Goal: Task Accomplishment & Management: Manage account settings

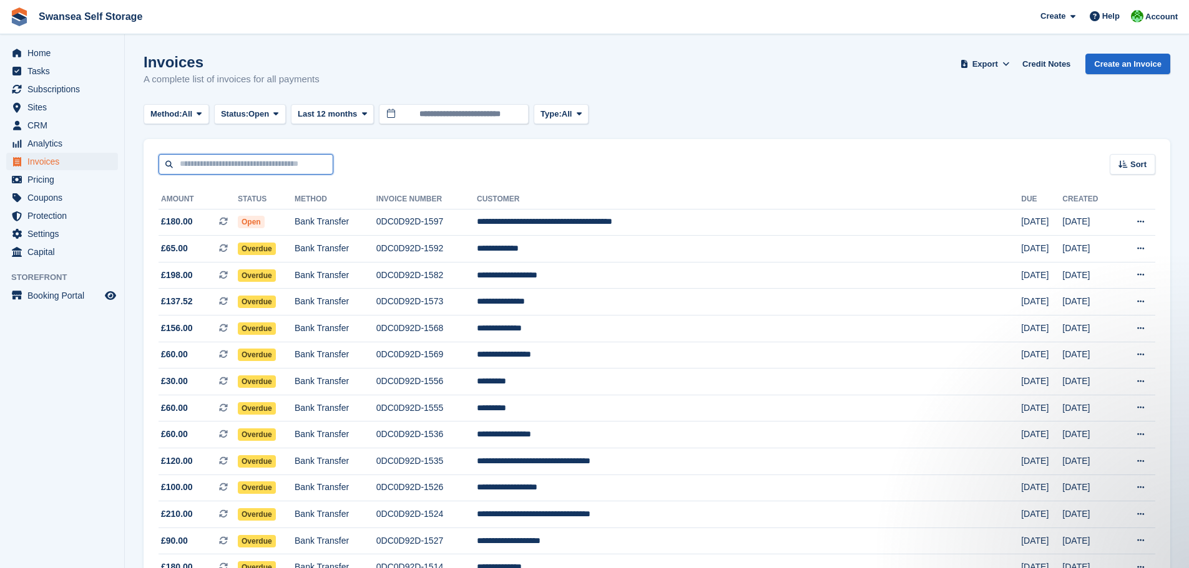
drag, startPoint x: 0, startPoint y: 0, endPoint x: 205, endPoint y: 158, distance: 258.5
click at [205, 158] on input "text" at bounding box center [245, 164] width 175 height 21
click at [52, 102] on span "Sites" at bounding box center [64, 107] width 75 height 17
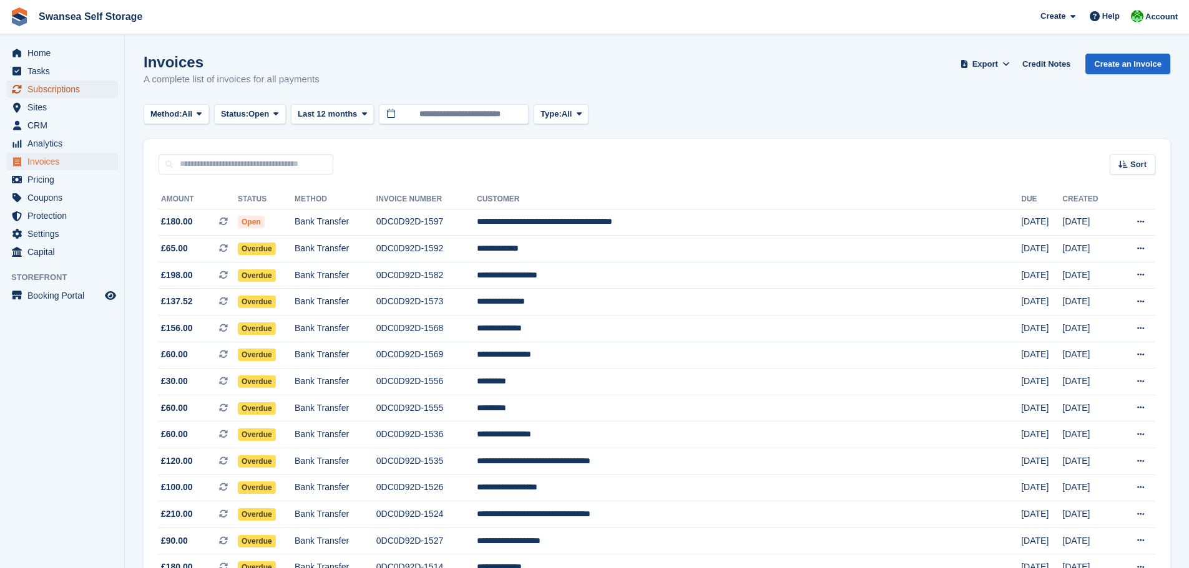
click at [53, 92] on span "Subscriptions" at bounding box center [64, 88] width 75 height 17
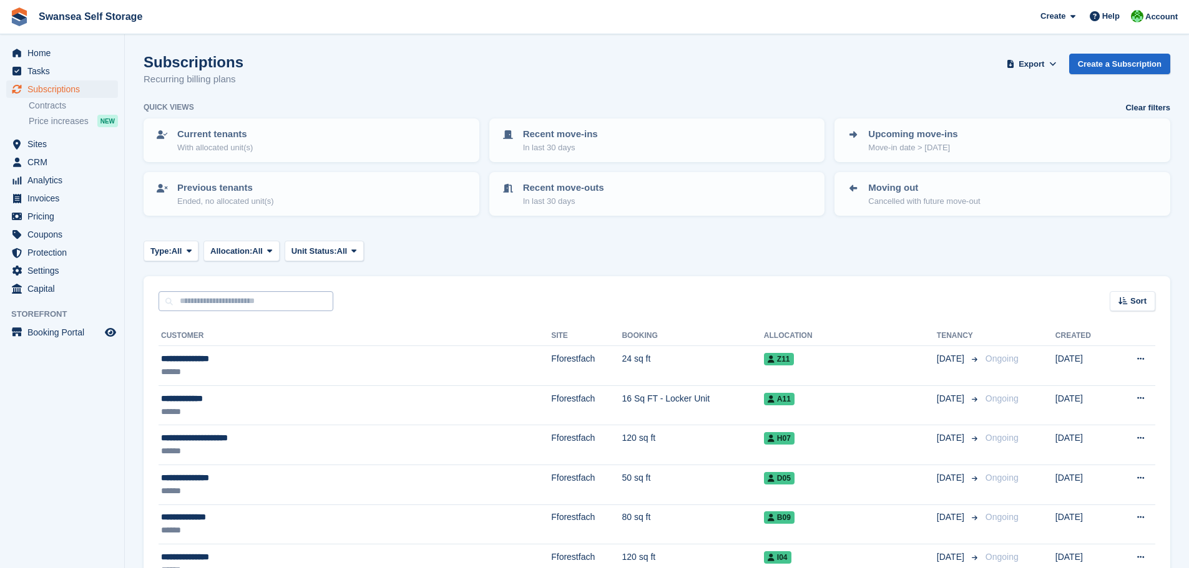
drag, startPoint x: 205, startPoint y: 284, endPoint x: 197, endPoint y: 298, distance: 16.2
click at [204, 285] on div "Sort Sort by Customer name Date created Move in date Move out date Created (old…" at bounding box center [657, 294] width 1026 height 36
click at [202, 310] on input "text" at bounding box center [245, 301] width 175 height 21
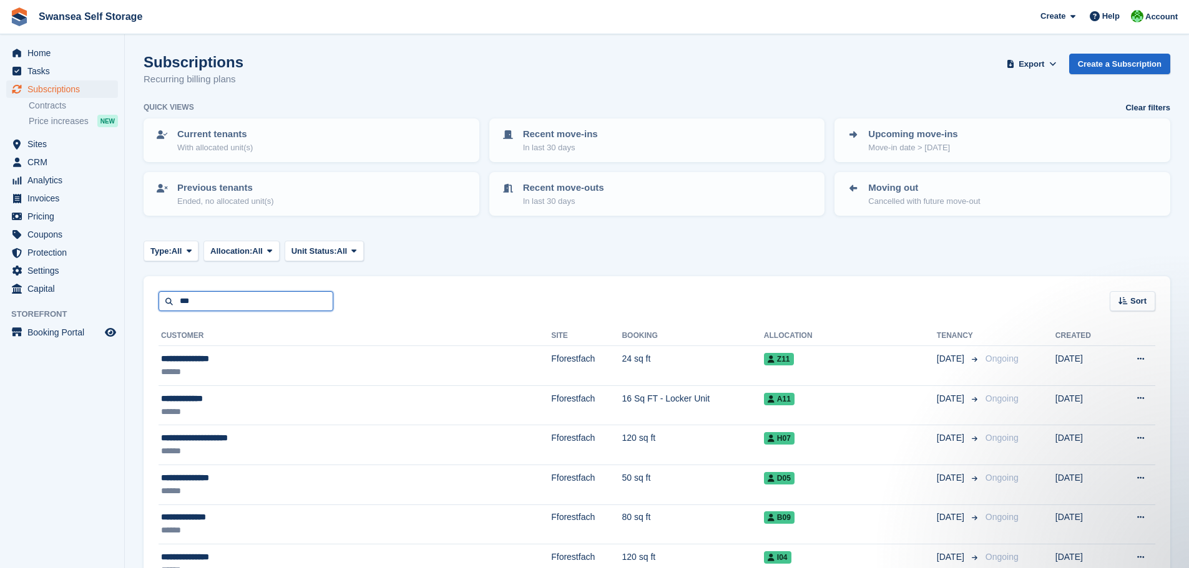
type input "***"
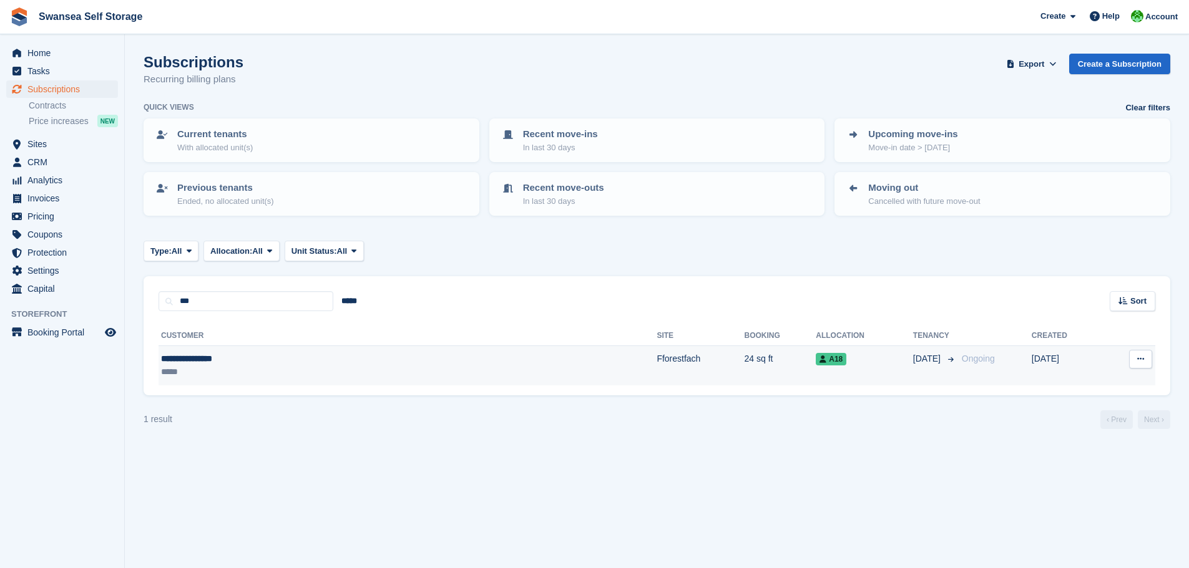
click at [228, 371] on div "*****" at bounding box center [284, 372] width 246 height 13
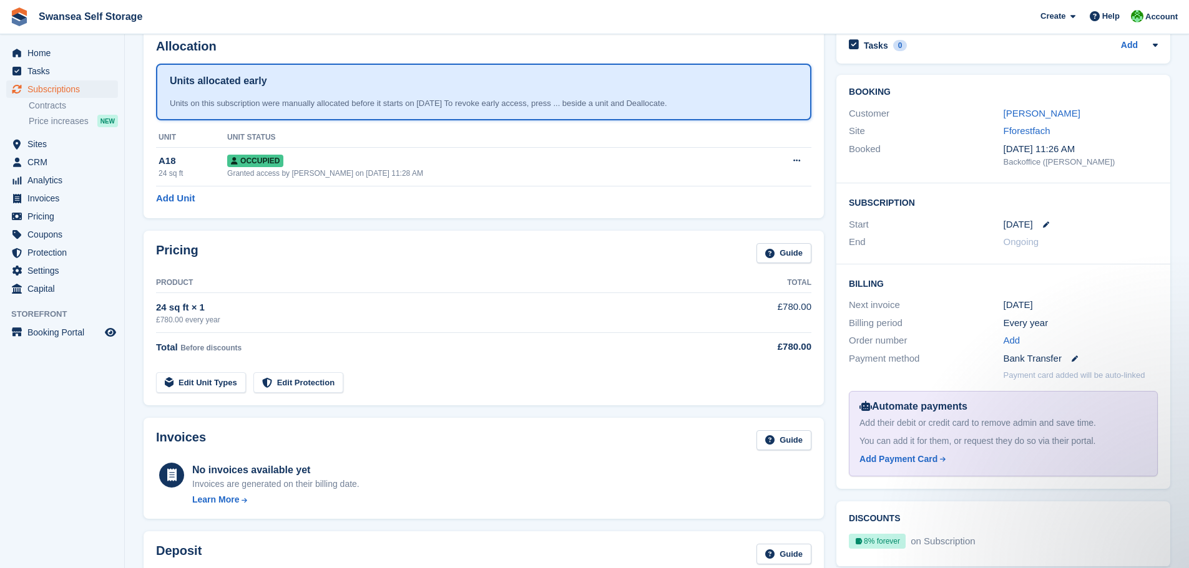
scroll to position [62, 0]
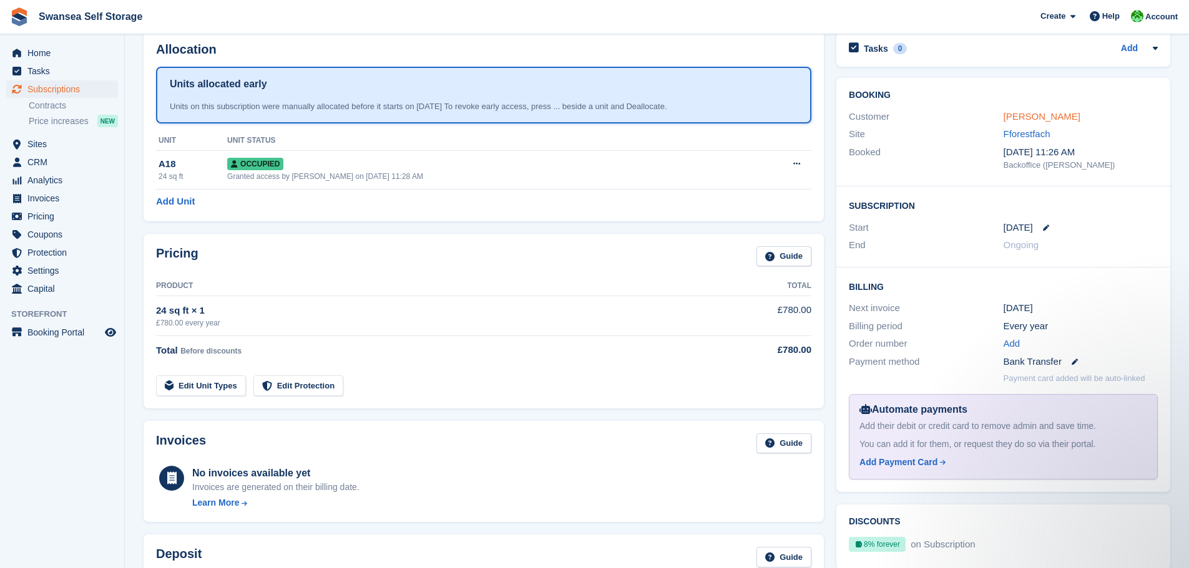
click at [1029, 119] on link "Mr Duncan Hypher" at bounding box center [1041, 116] width 77 height 11
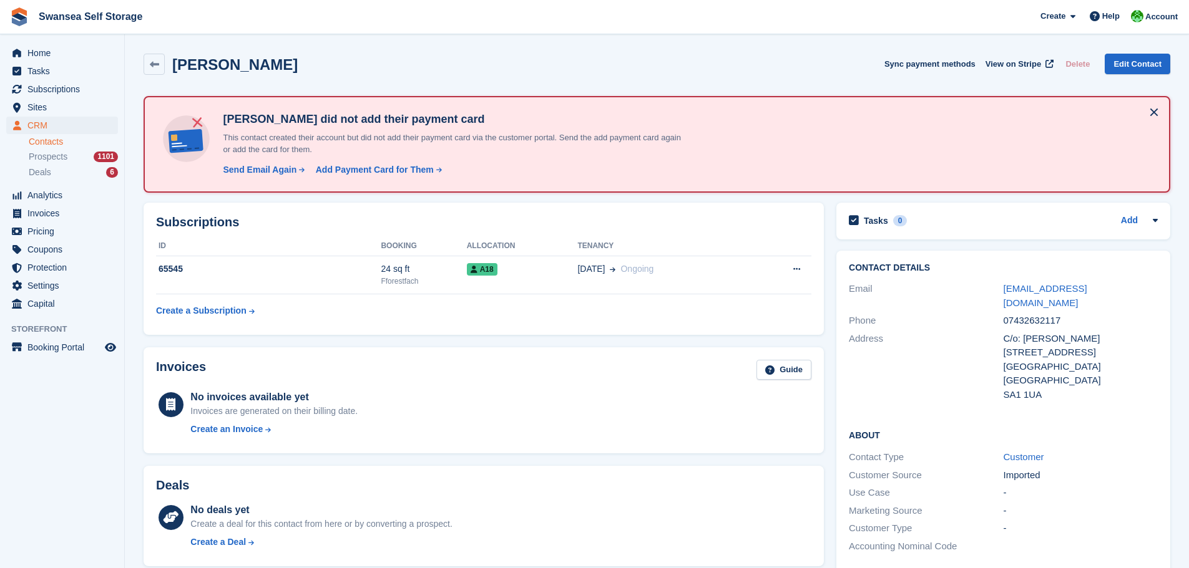
click at [230, 170] on div "Send Email Again" at bounding box center [260, 169] width 74 height 13
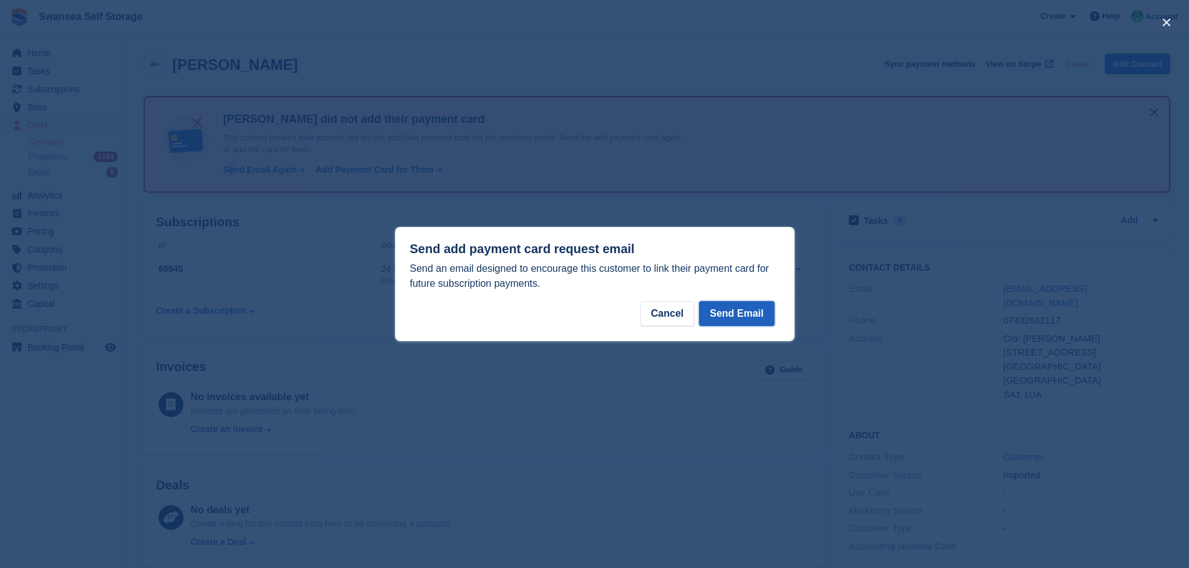
click at [768, 317] on button "Send Email" at bounding box center [736, 313] width 75 height 25
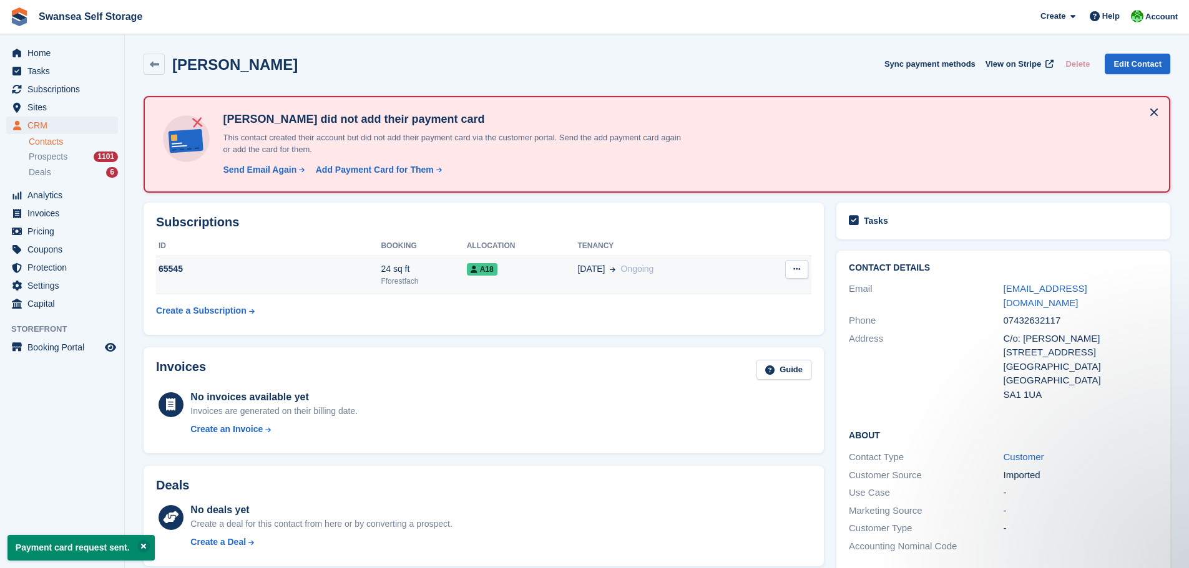
click at [199, 266] on div "65545" at bounding box center [268, 269] width 225 height 13
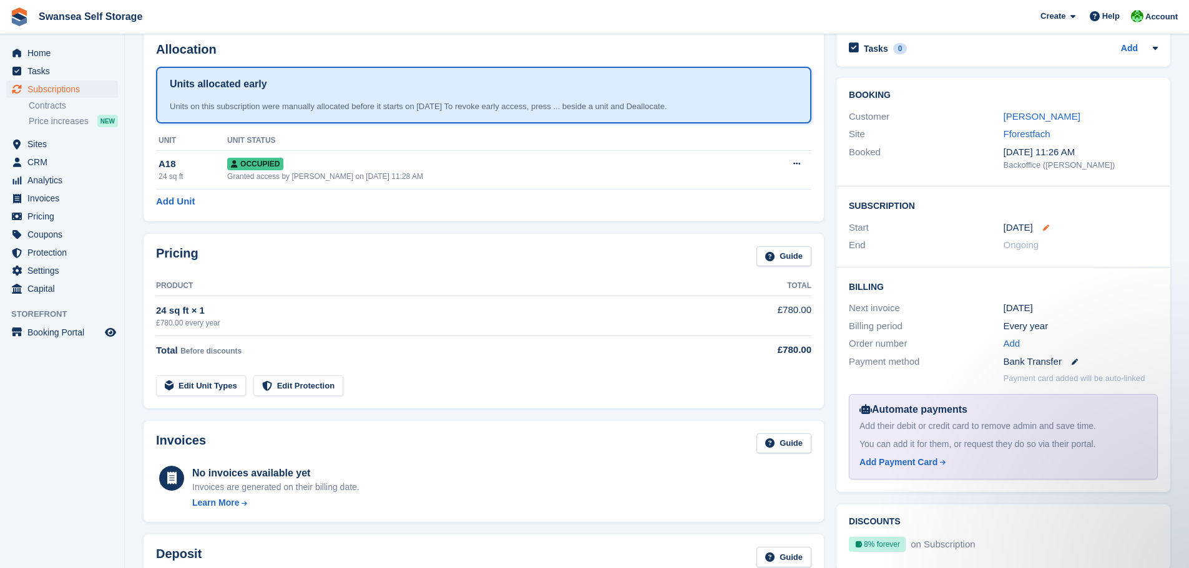
click at [1043, 228] on icon at bounding box center [1046, 228] width 6 height 6
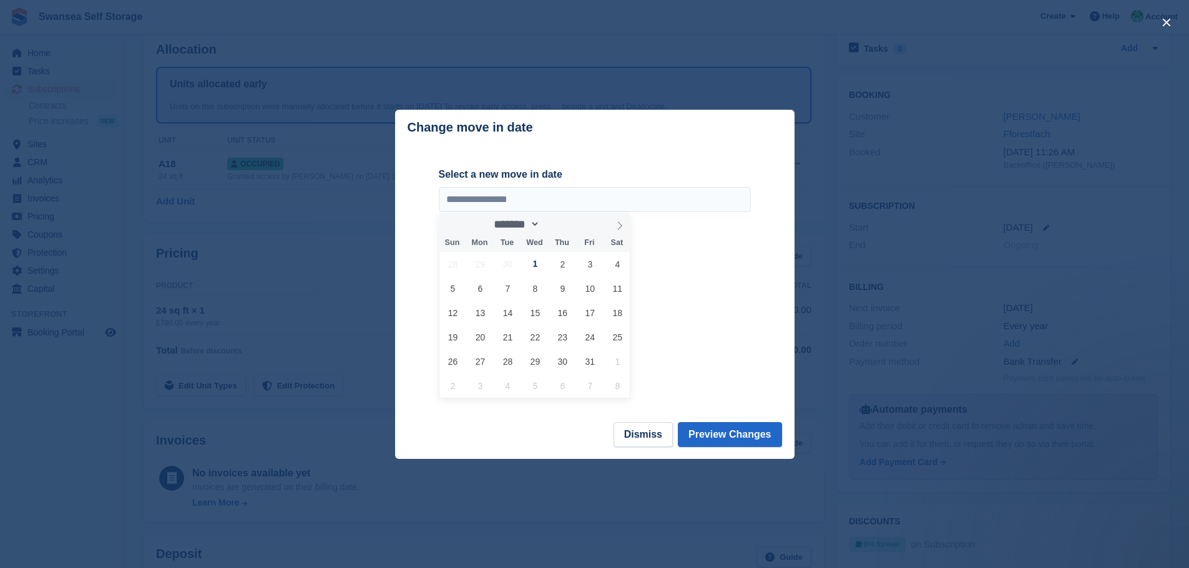
click at [659, 160] on div "**********" at bounding box center [595, 283] width 312 height 277
click at [746, 378] on div "**********" at bounding box center [595, 282] width 312 height 230
click at [680, 424] on footer "Dismiss Preview Changes" at bounding box center [594, 440] width 399 height 37
click at [660, 436] on button "Dismiss" at bounding box center [642, 434] width 59 height 25
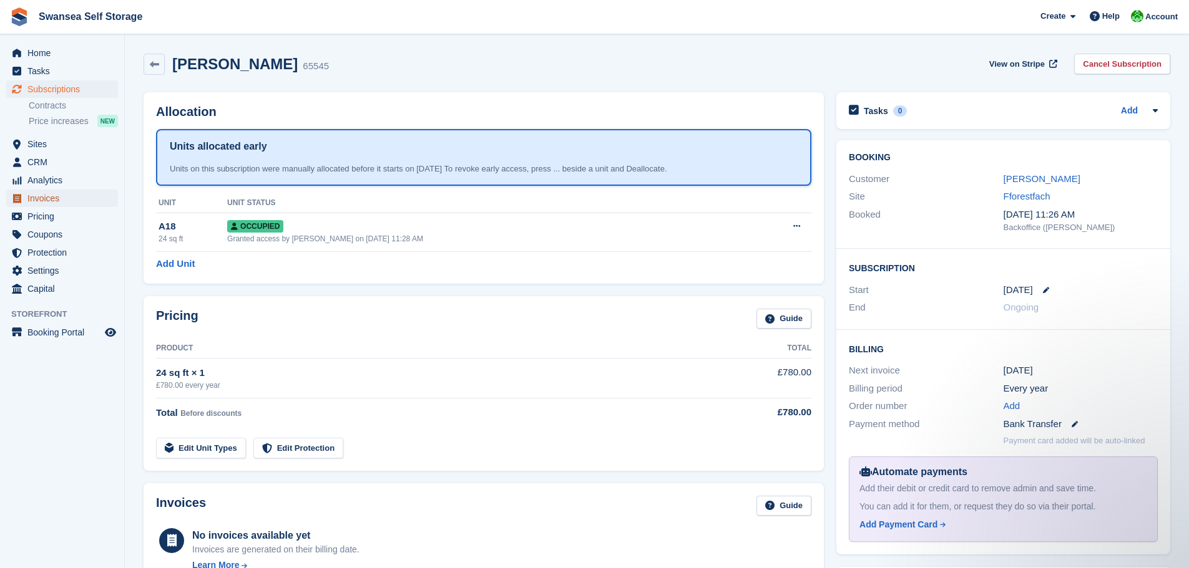
click at [42, 194] on span "Invoices" at bounding box center [64, 198] width 75 height 17
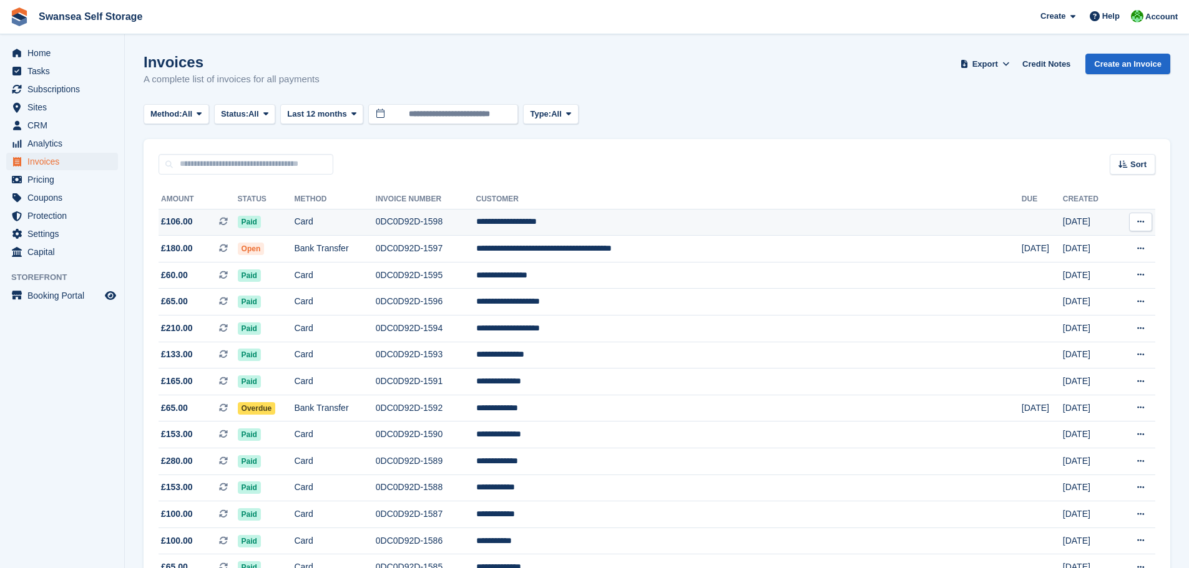
click at [476, 227] on td "0DC0D92D-1598" at bounding box center [426, 222] width 100 height 27
